Goal: Transaction & Acquisition: Purchase product/service

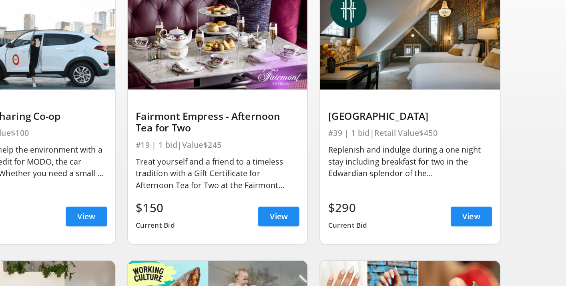
scroll to position [80, 0]
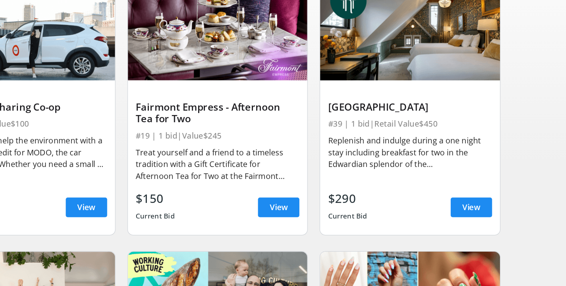
click at [436, 99] on img at bounding box center [439, 78] width 146 height 82
click at [485, 221] on span "View" at bounding box center [489, 223] width 14 height 10
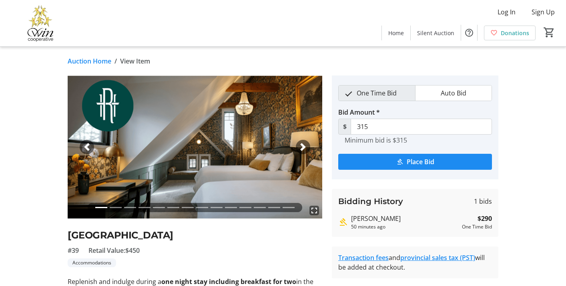
click at [304, 145] on span "button" at bounding box center [303, 147] width 8 height 8
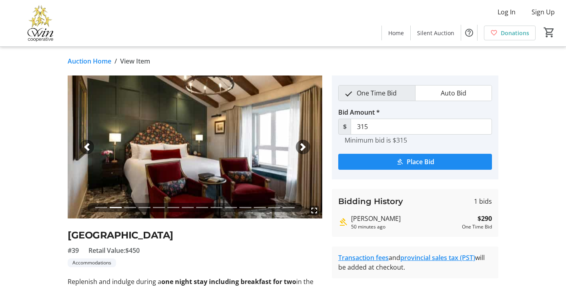
click at [304, 146] on span "button" at bounding box center [303, 147] width 8 height 8
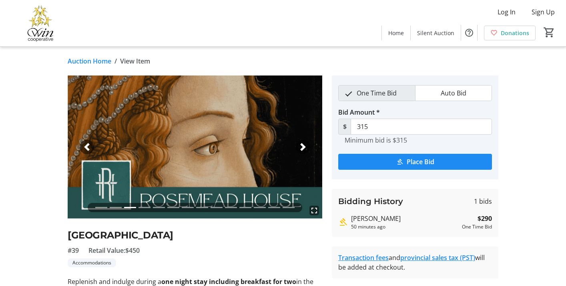
click at [302, 146] on span "button" at bounding box center [303, 147] width 8 height 8
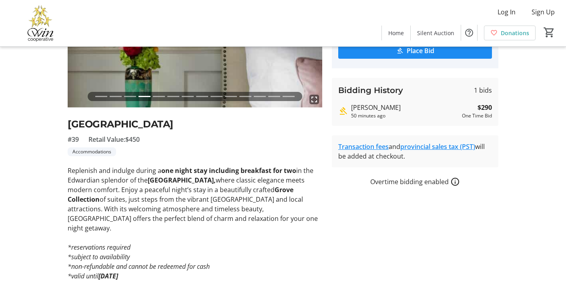
scroll to position [127, 0]
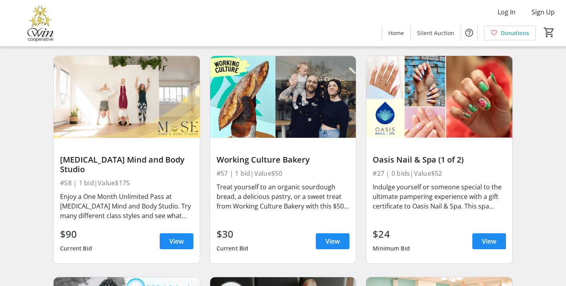
scroll to position [291, 0]
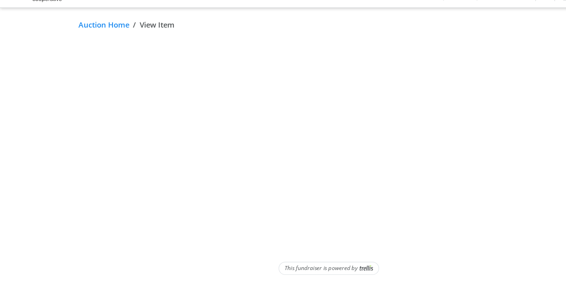
scroll to position [127, 0]
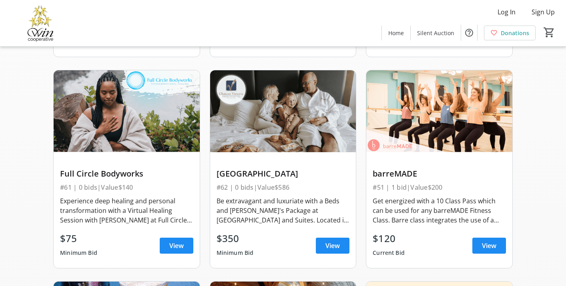
scroll to position [504, 0]
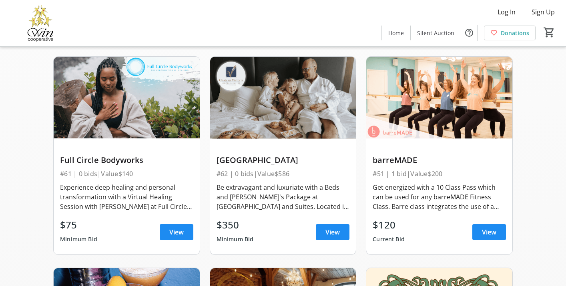
click at [392, 142] on div "barreMADE #51 | 1 bid | Value $200 Get energized with a 10 Class Pass which can…" at bounding box center [439, 197] width 146 height 116
click at [392, 154] on div "barreMADE" at bounding box center [438, 160] width 133 height 13
click at [392, 156] on div "barreMADE" at bounding box center [438, 161] width 133 height 10
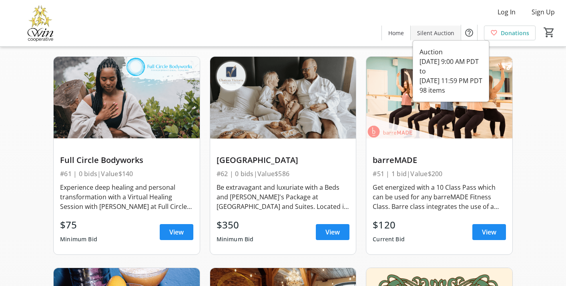
click at [433, 30] on span "Silent Auction" at bounding box center [435, 33] width 37 height 8
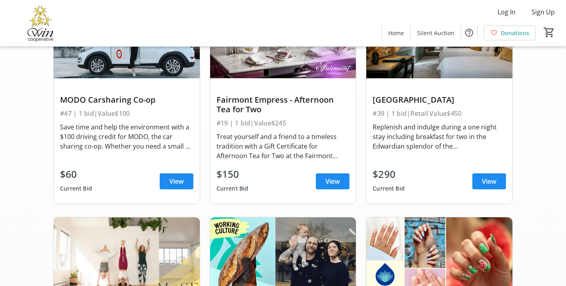
scroll to position [424, 0]
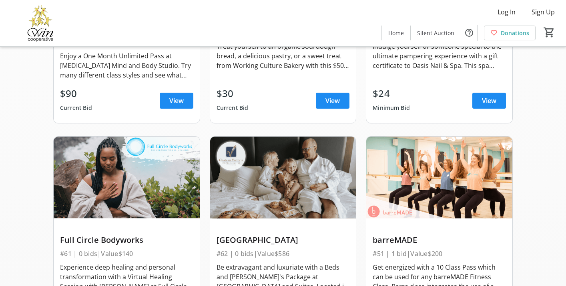
click at [428, 178] on img at bounding box center [439, 178] width 146 height 82
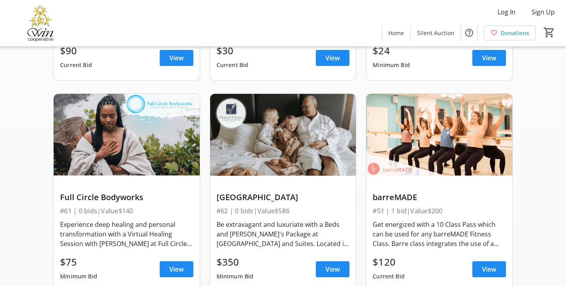
scroll to position [476, 0]
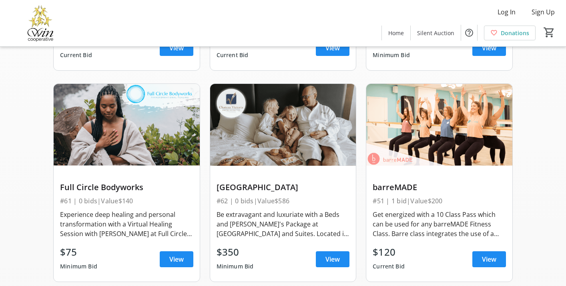
click at [402, 183] on div "barreMADE" at bounding box center [438, 188] width 133 height 10
click at [372, 149] on img at bounding box center [439, 125] width 146 height 82
click at [503, 250] on span at bounding box center [489, 259] width 34 height 19
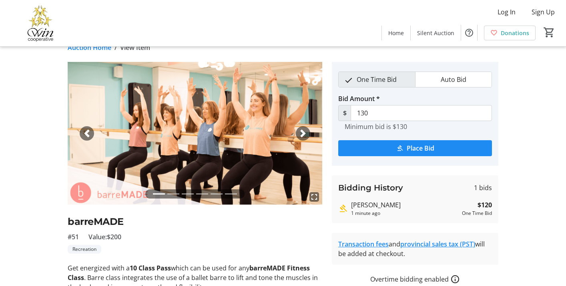
scroll to position [8, 0]
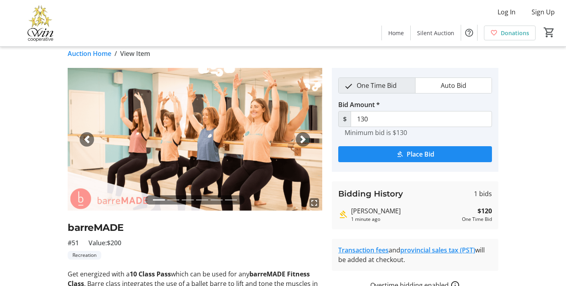
click at [304, 130] on img at bounding box center [195, 139] width 254 height 143
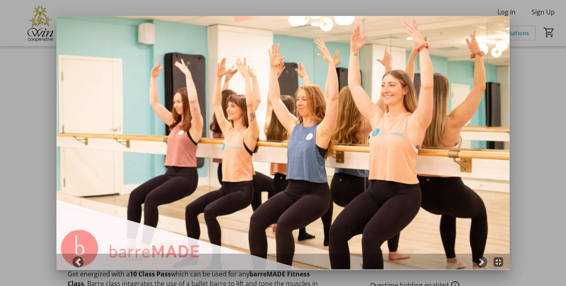
click at [517, 189] on div at bounding box center [283, 143] width 566 height 286
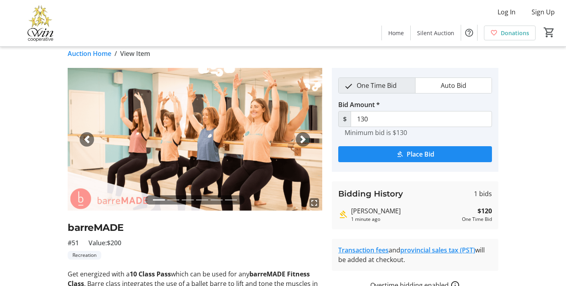
scroll to position [8, 0]
click at [301, 137] on span "button" at bounding box center [303, 140] width 8 height 8
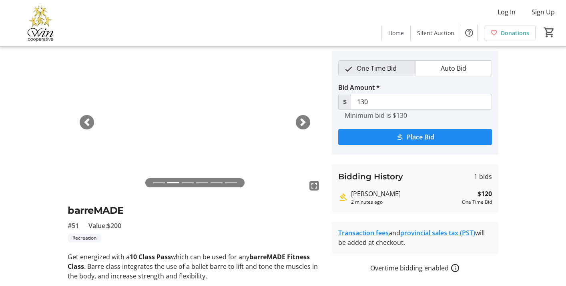
scroll to position [27, 0]
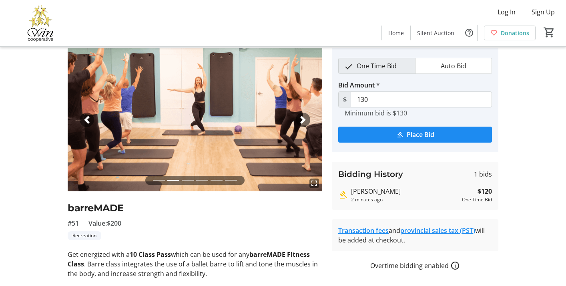
click at [305, 118] on span "button" at bounding box center [303, 120] width 8 height 8
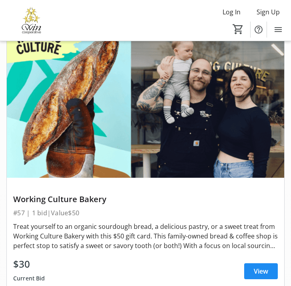
scroll to position [1357, 0]
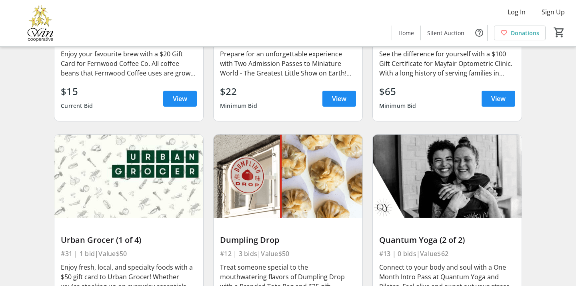
scroll to position [1873, 0]
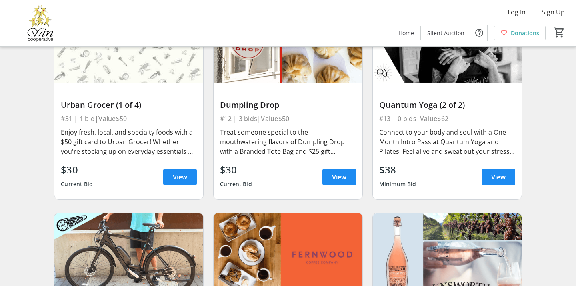
click at [290, 118] on div "Quantum Yoga (2 of 2) #13 | 0 bids | Value $62 Connect to your body and soul wi…" at bounding box center [447, 100] width 159 height 214
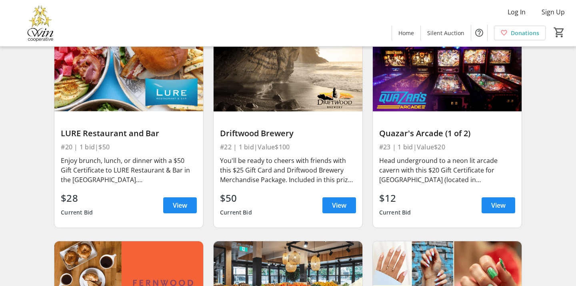
scroll to position [2496, 0]
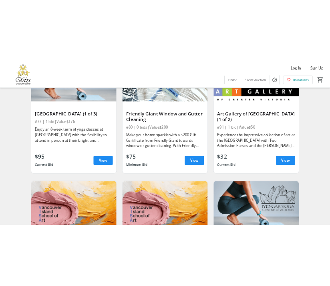
scroll to position [5968, 0]
